Goal: Register for event/course

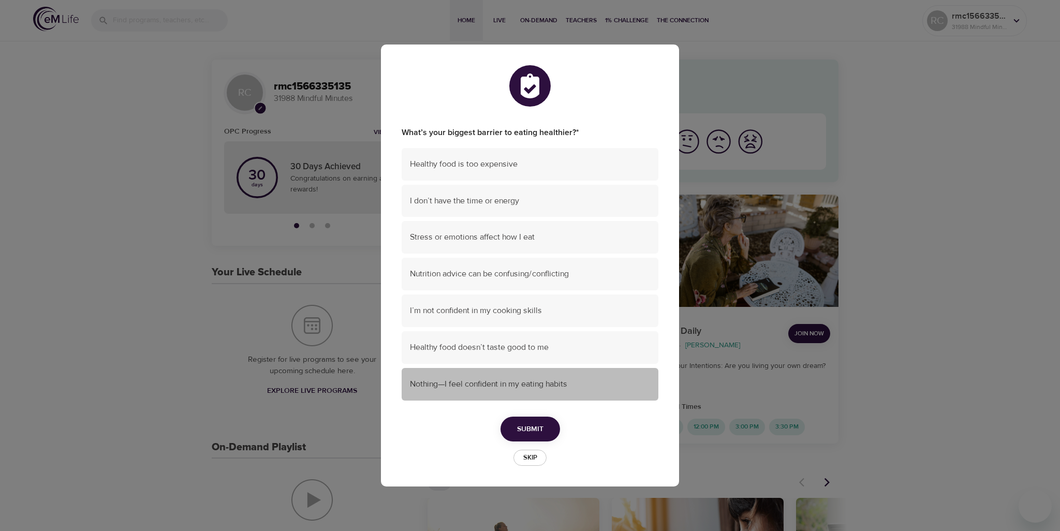
click at [529, 382] on span "Nothing—I feel confident in my eating habits" at bounding box center [530, 384] width 240 height 12
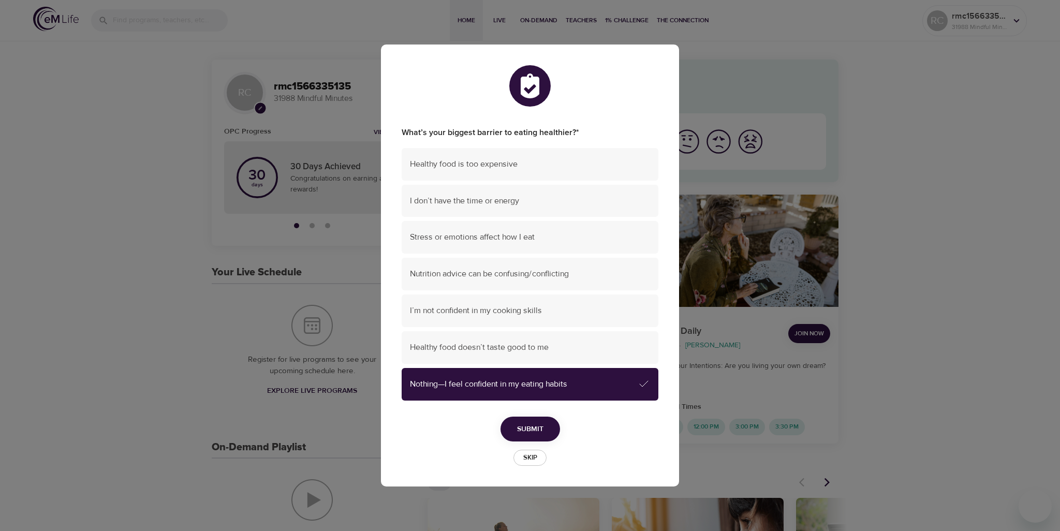
click at [532, 430] on span "Submit" at bounding box center [530, 429] width 26 height 13
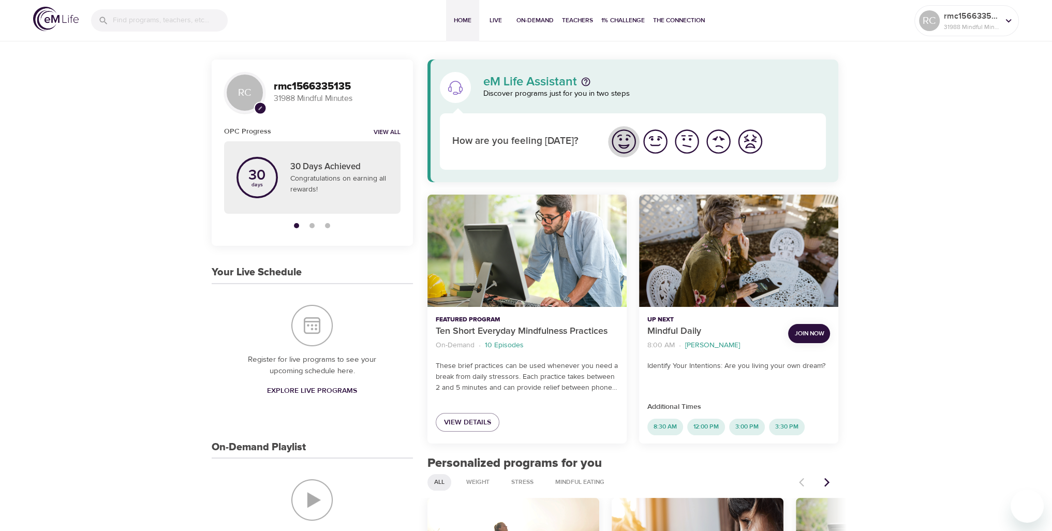
click at [632, 141] on img "I'm feeling great" at bounding box center [624, 141] width 28 height 28
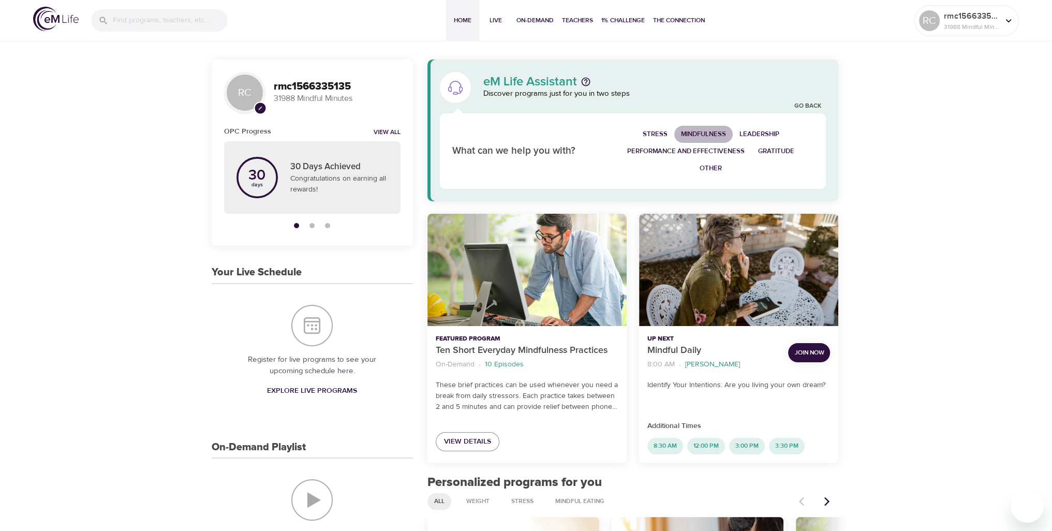
click at [698, 130] on span "Mindfulness" at bounding box center [703, 134] width 45 height 12
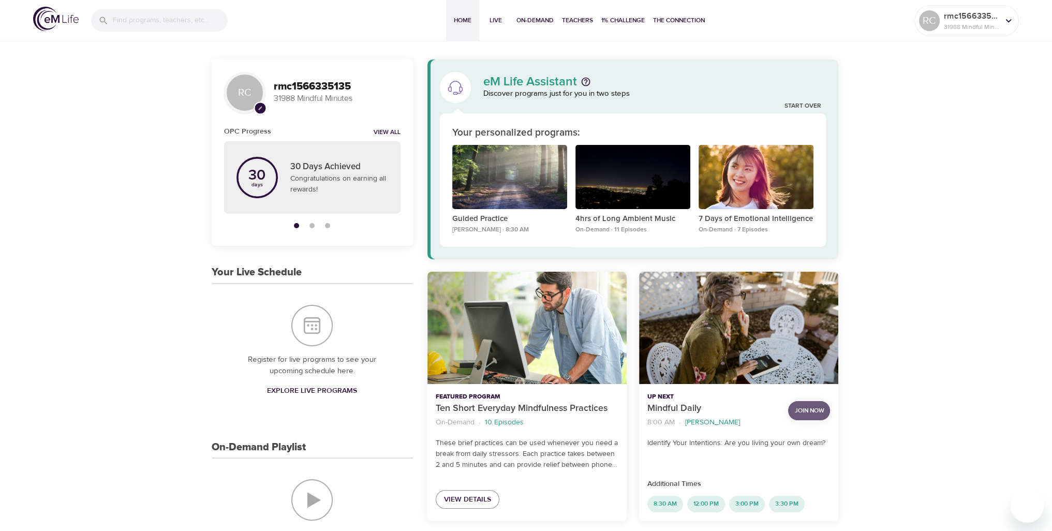
click at [809, 407] on span "Join Now" at bounding box center [808, 410] width 29 height 11
